Goal: Find specific page/section: Find specific page/section

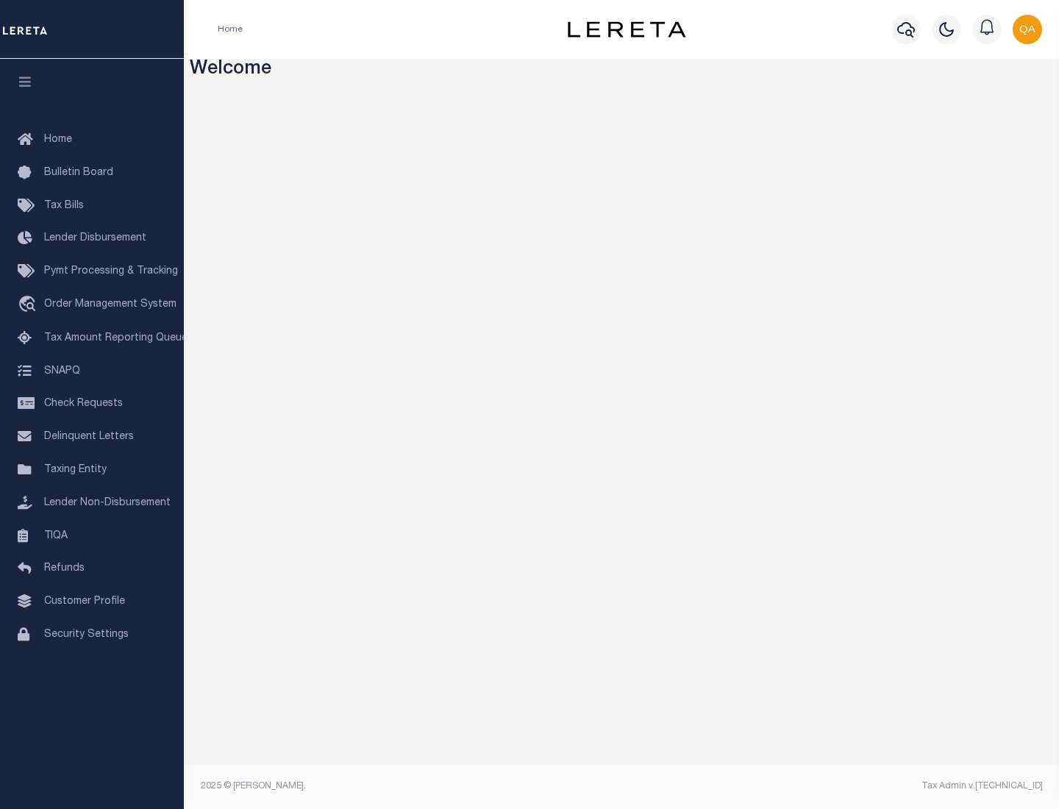
click at [92, 535] on link "TIQA" at bounding box center [92, 536] width 184 height 33
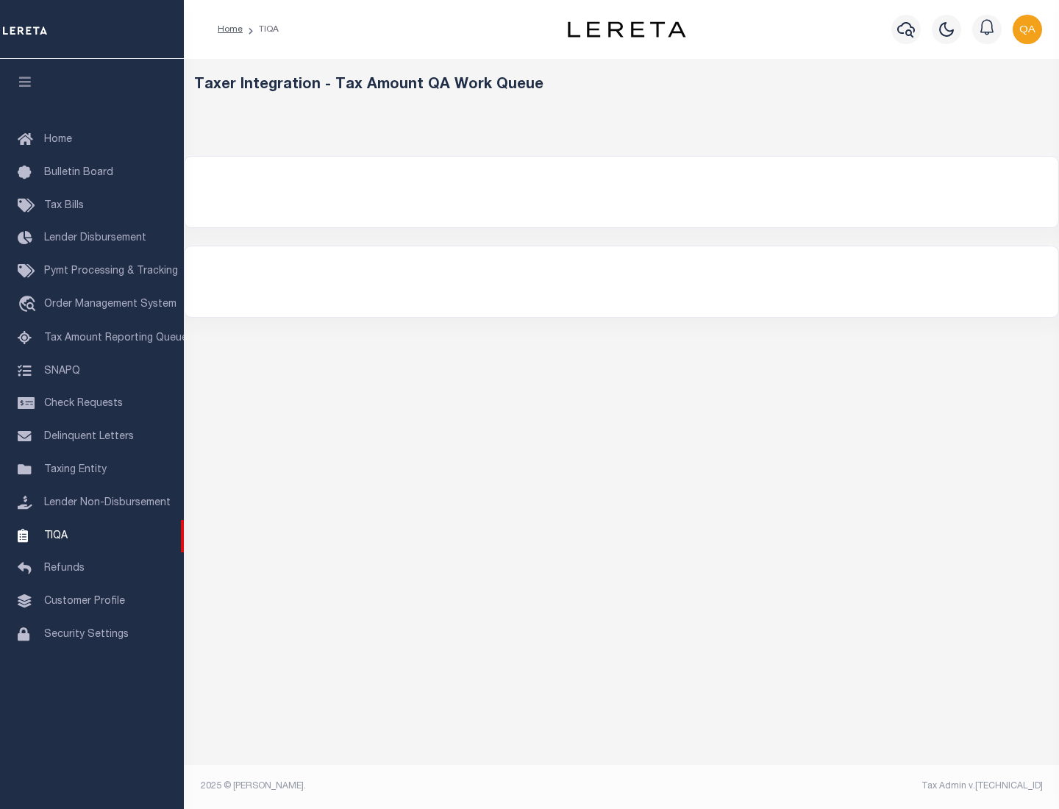
select select "200"
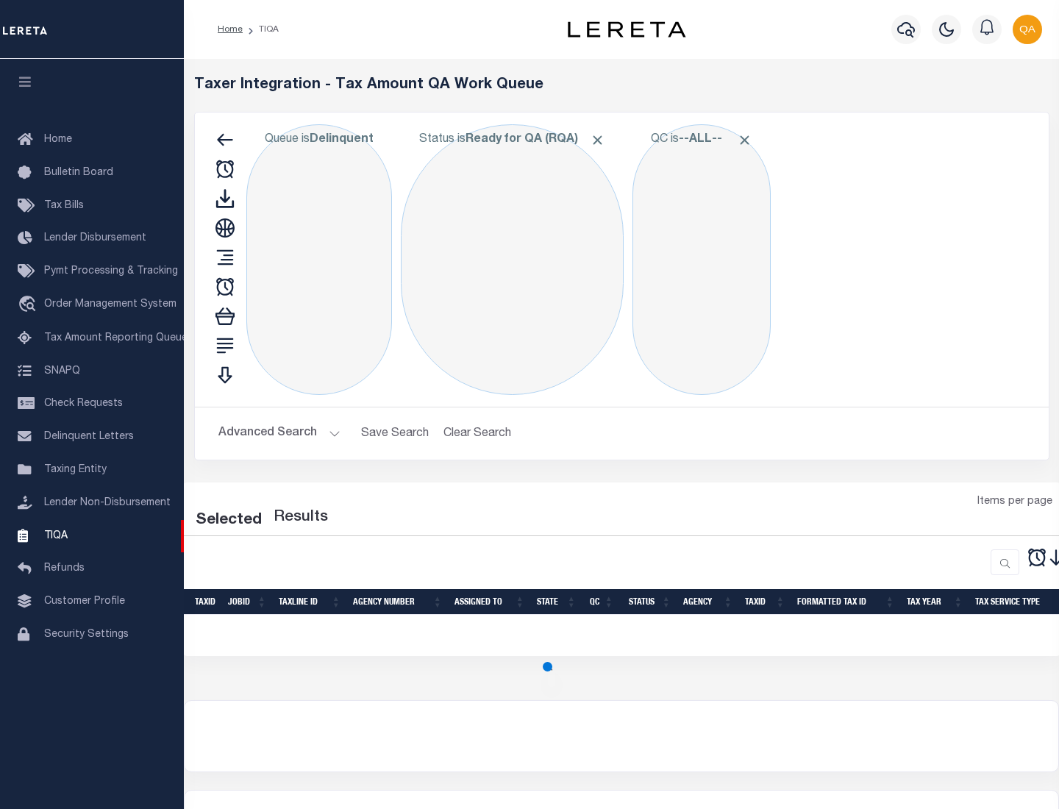
select select "200"
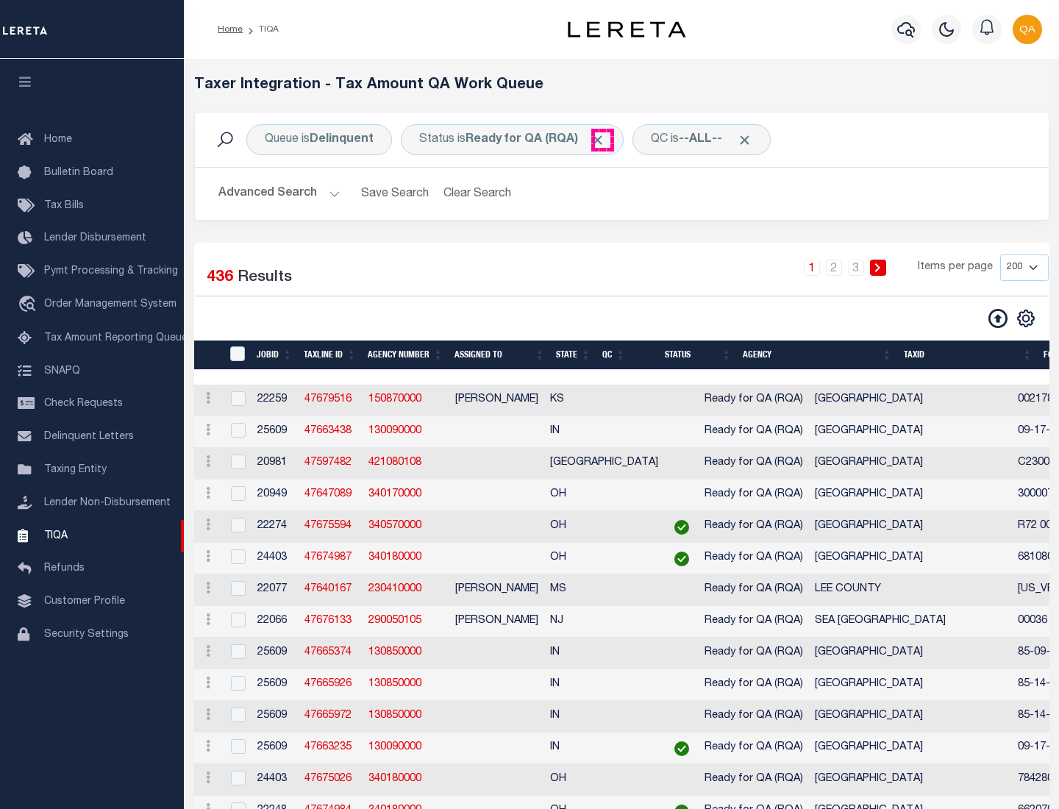
click at [602, 140] on span "Click to Remove" at bounding box center [597, 139] width 15 height 15
